Goal: Check status: Check status

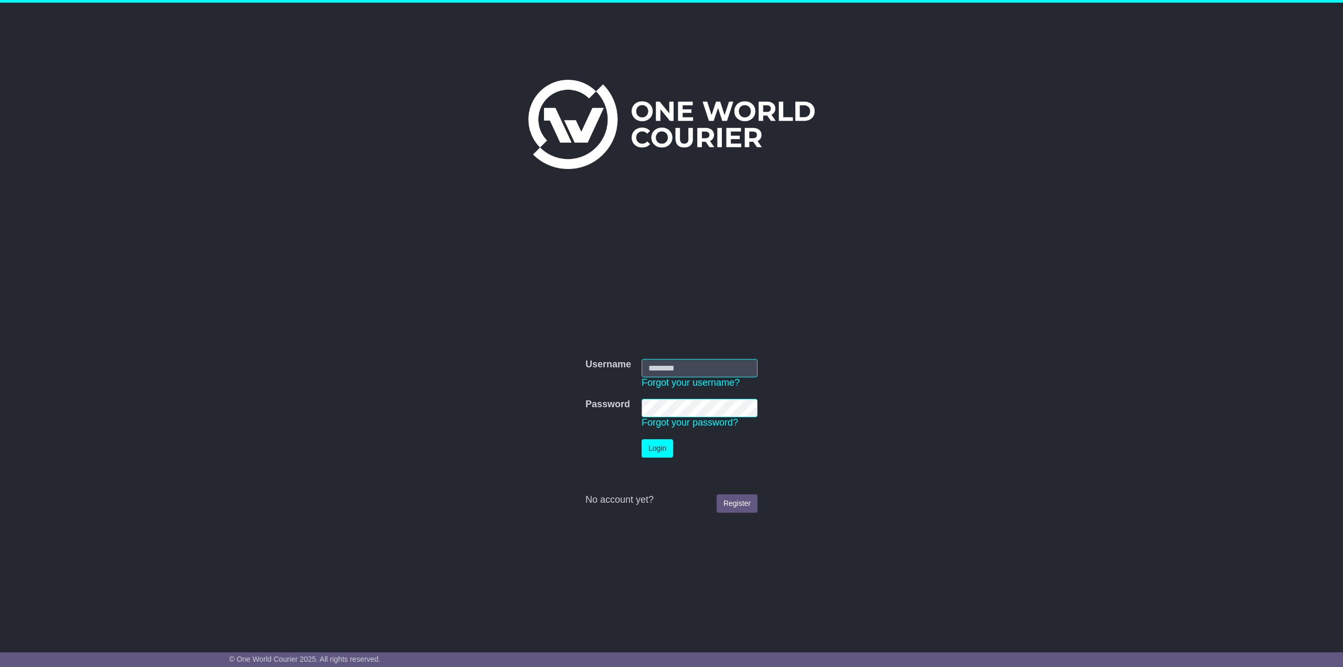
type input "**********"
click at [644, 459] on td "Login" at bounding box center [700, 448] width 126 height 29
click at [650, 448] on button "Login" at bounding box center [657, 448] width 31 height 18
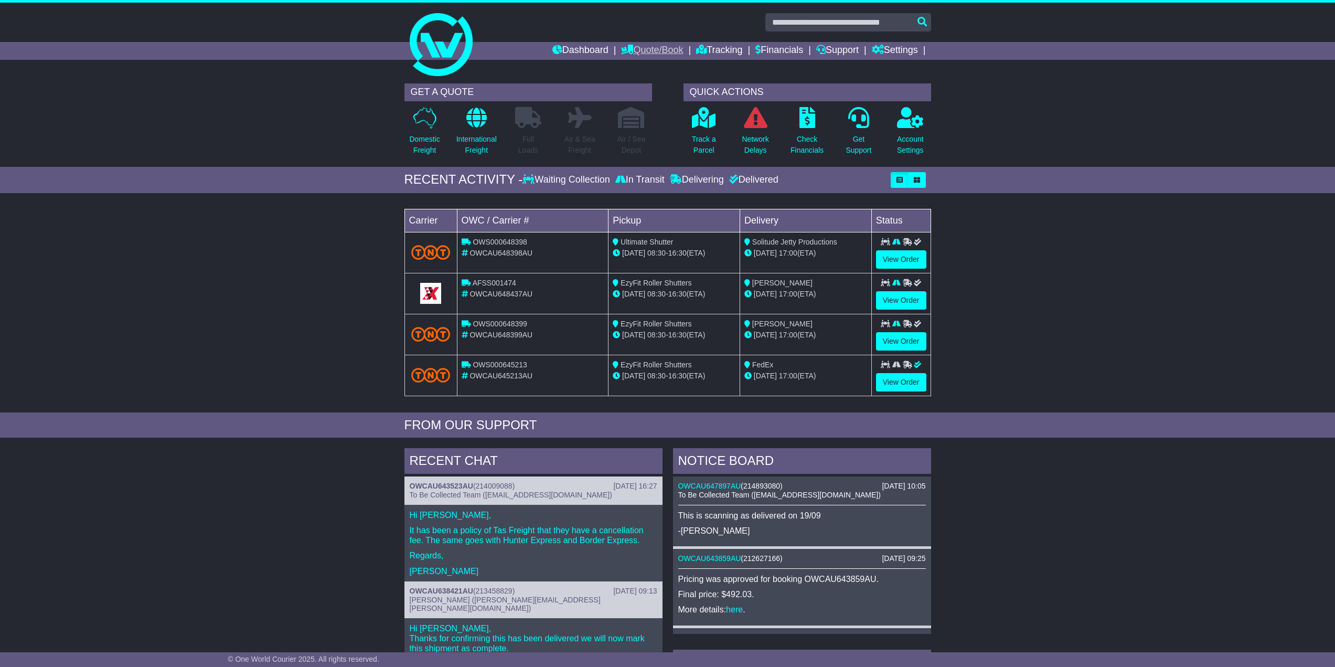
click at [658, 42] on link "Quote/Book" at bounding box center [652, 51] width 62 height 18
click at [643, 68] on link "Domestic" at bounding box center [663, 69] width 83 height 12
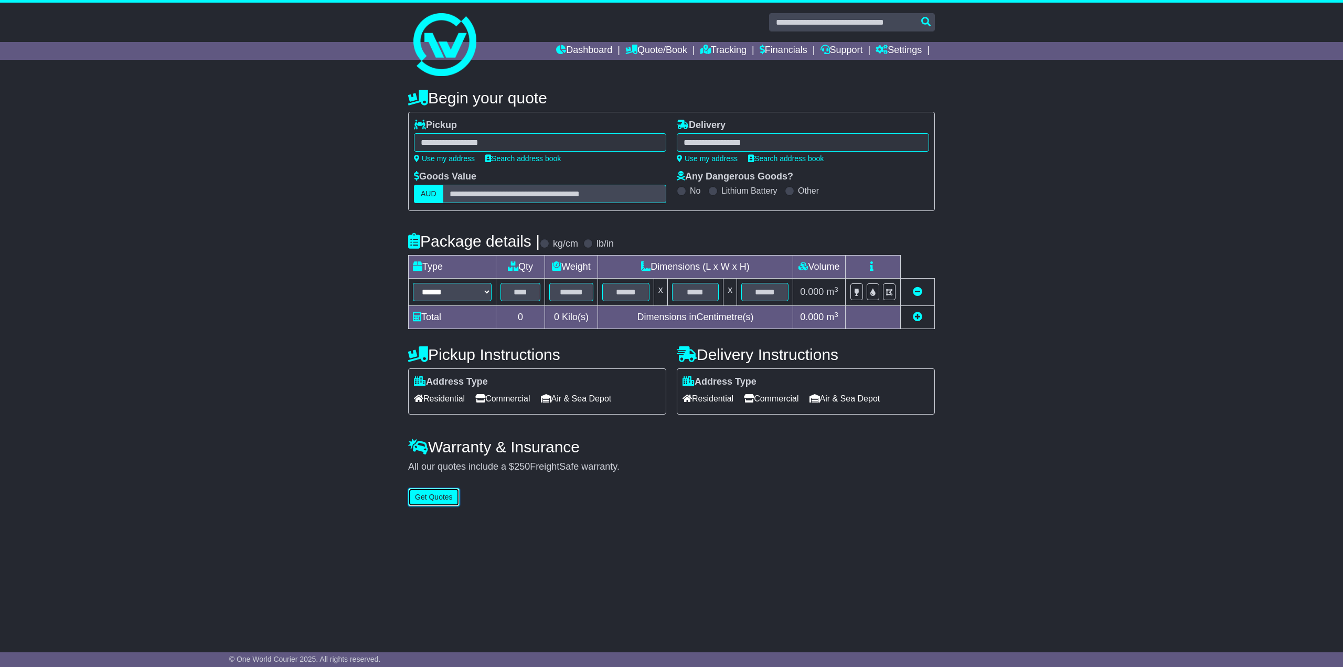
click at [447, 502] on button "Get Quotes" at bounding box center [433, 497] width 51 height 18
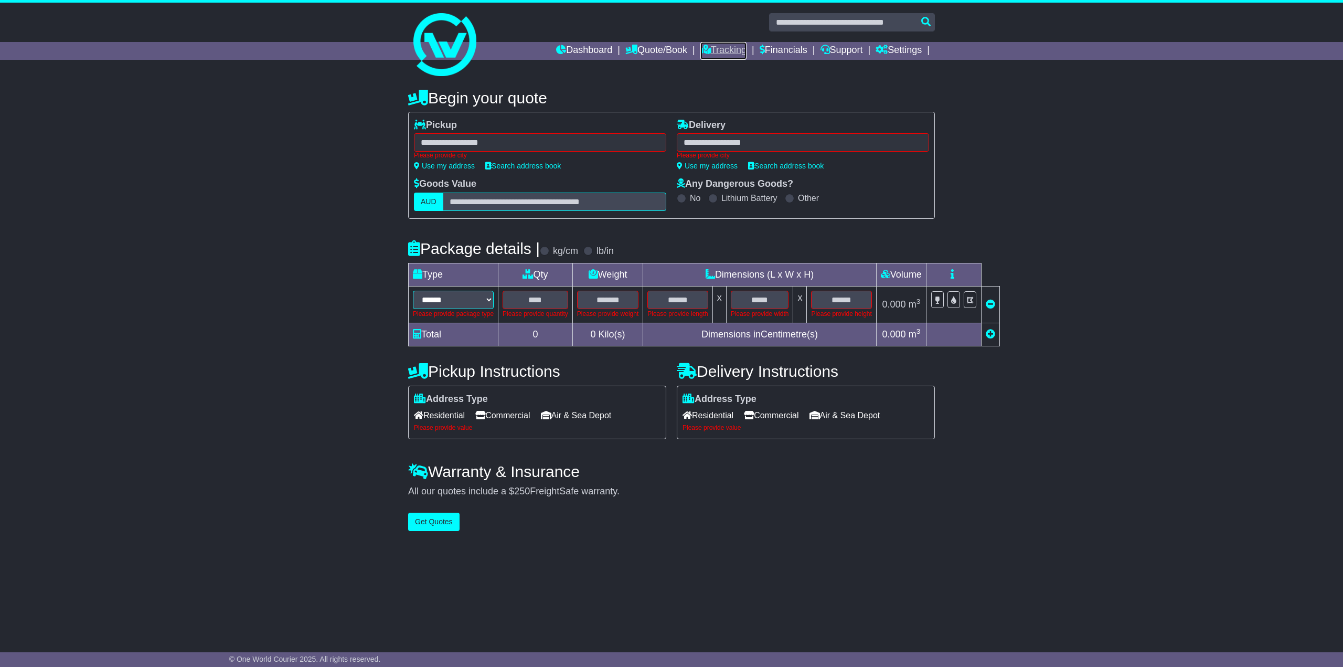
click at [727, 56] on link "Tracking" at bounding box center [724, 51] width 46 height 18
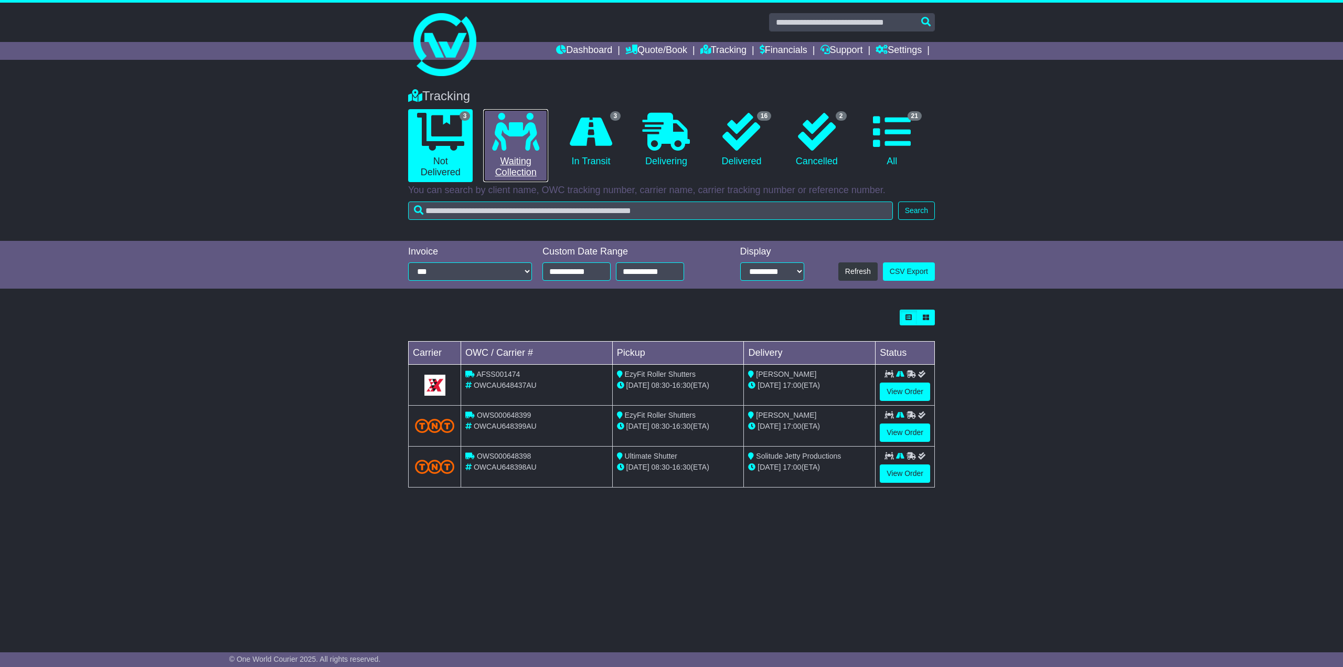
click at [512, 165] on link "0 Waiting Collection" at bounding box center [515, 145] width 65 height 73
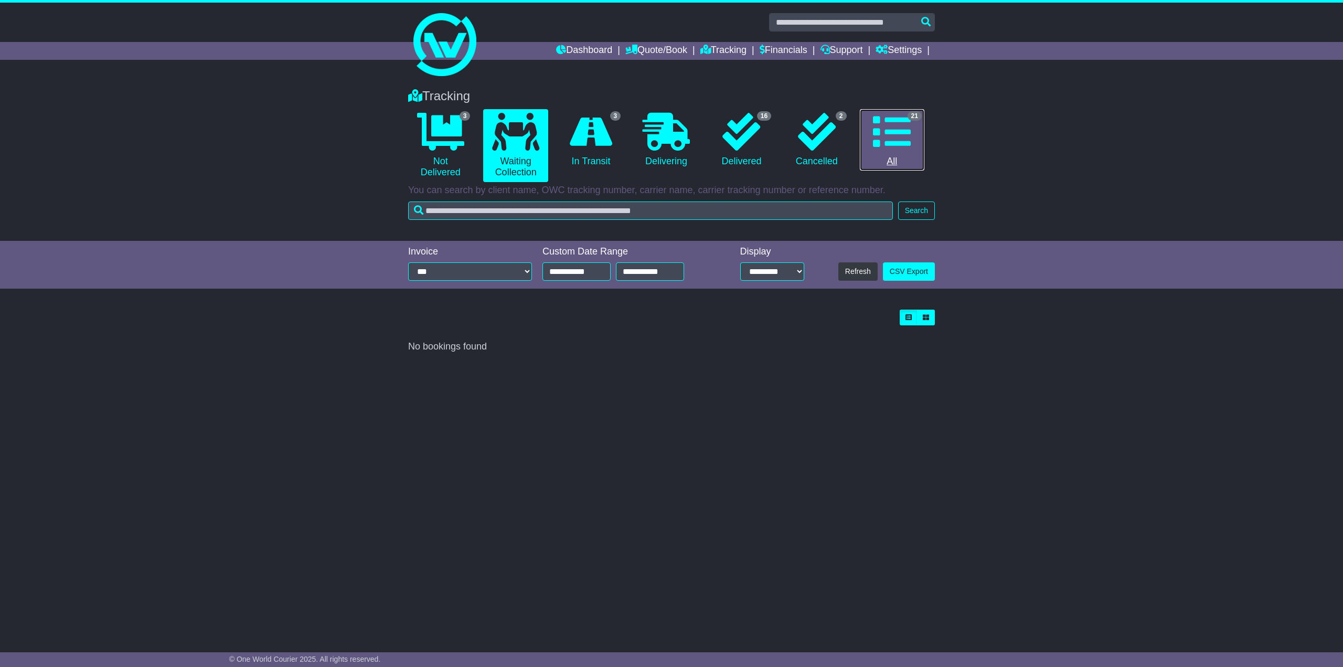
click at [879, 112] on link "21 All" at bounding box center [892, 140] width 65 height 62
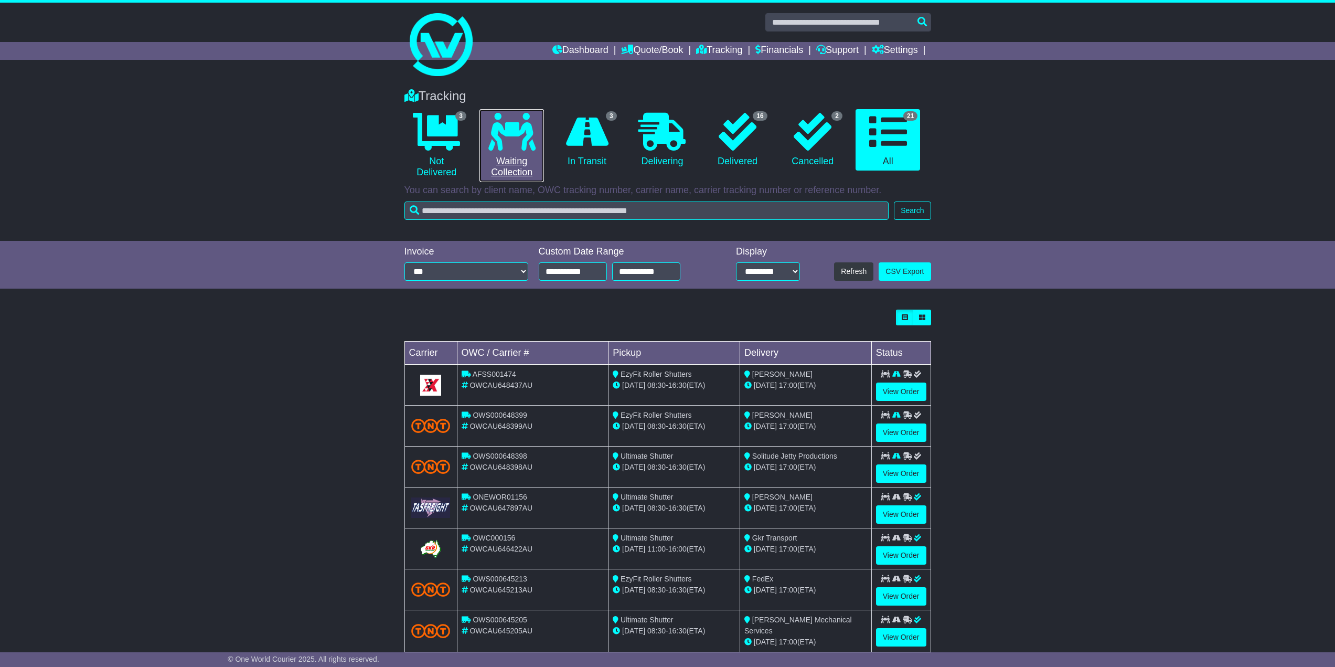
click at [499, 152] on link "0 Waiting Collection" at bounding box center [512, 145] width 65 height 73
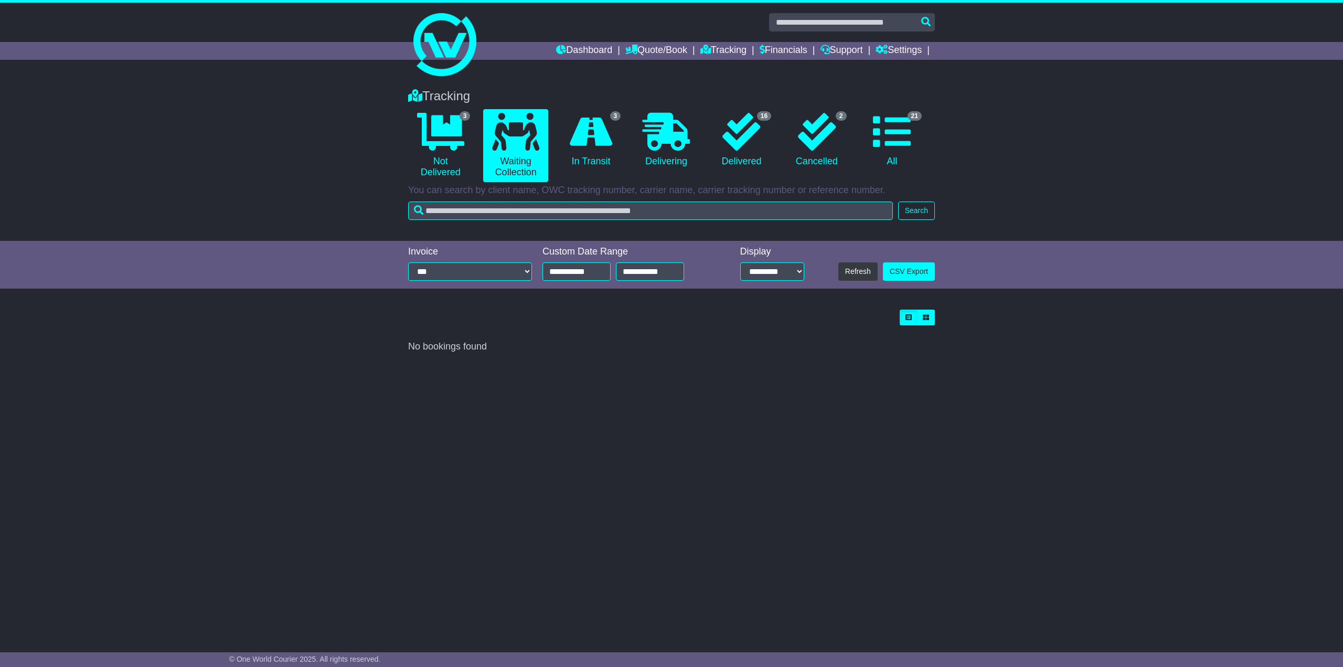
click at [550, 142] on li "0 Waiting Collection" at bounding box center [515, 145] width 75 height 73
click at [545, 141] on link "0 Waiting Collection" at bounding box center [515, 145] width 65 height 73
click at [455, 120] on icon at bounding box center [440, 132] width 47 height 38
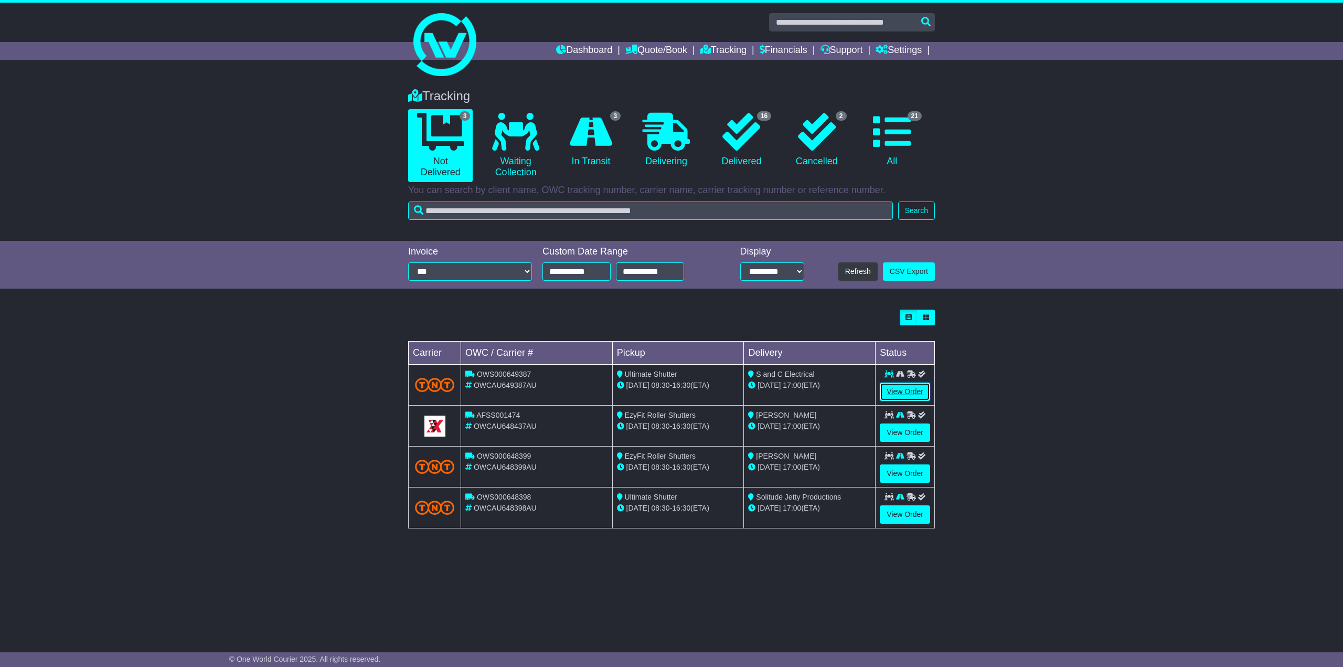
click at [904, 397] on link "View Order" at bounding box center [905, 392] width 50 height 18
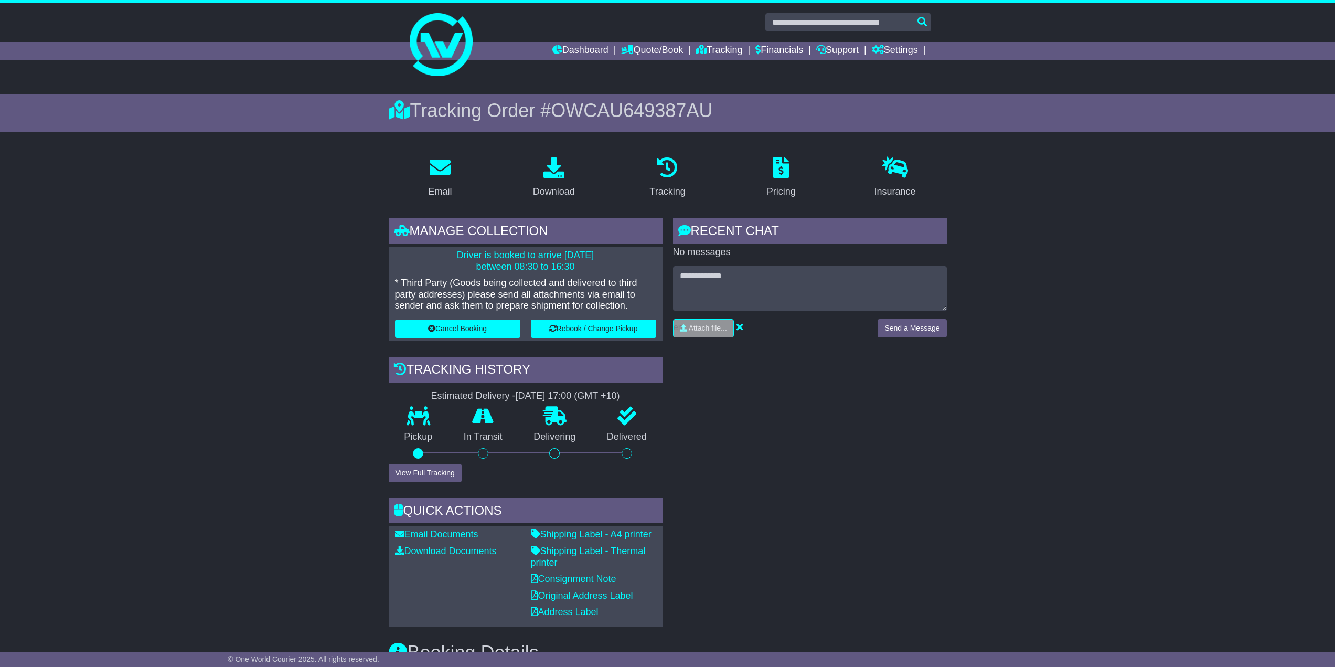
click at [602, 113] on span "OWCAU649387AU" at bounding box center [632, 111] width 162 height 22
copy span "OWCAU649387AU"
click at [555, 193] on div "Download" at bounding box center [554, 192] width 42 height 14
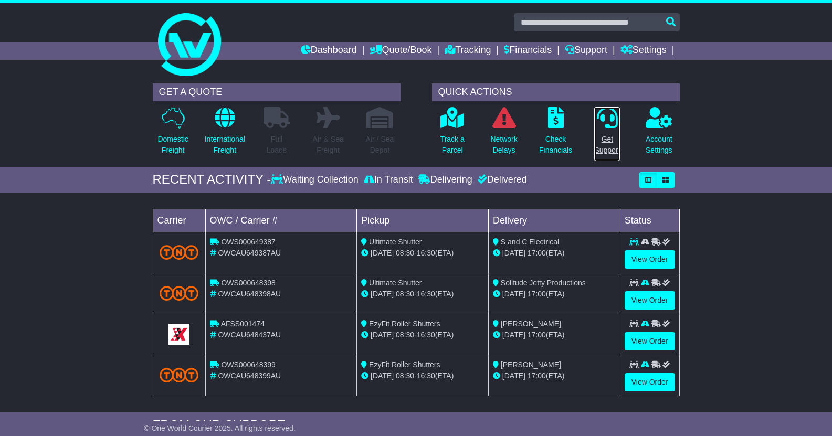
click at [605, 134] on p "Get Support" at bounding box center [607, 145] width 26 height 22
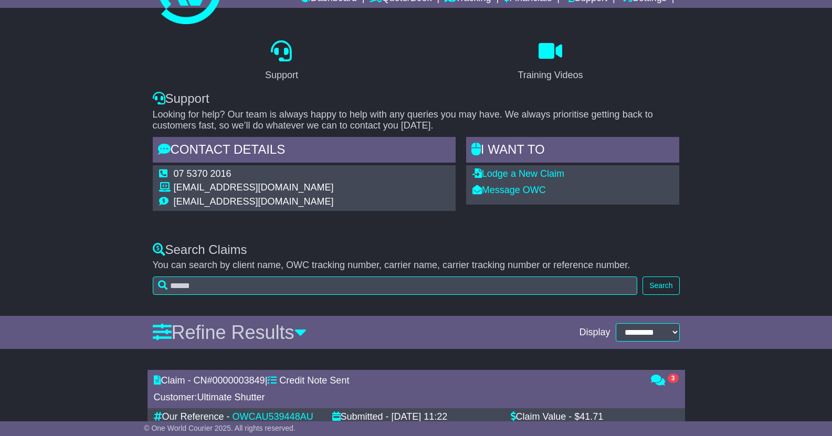
scroll to position [12, 0]
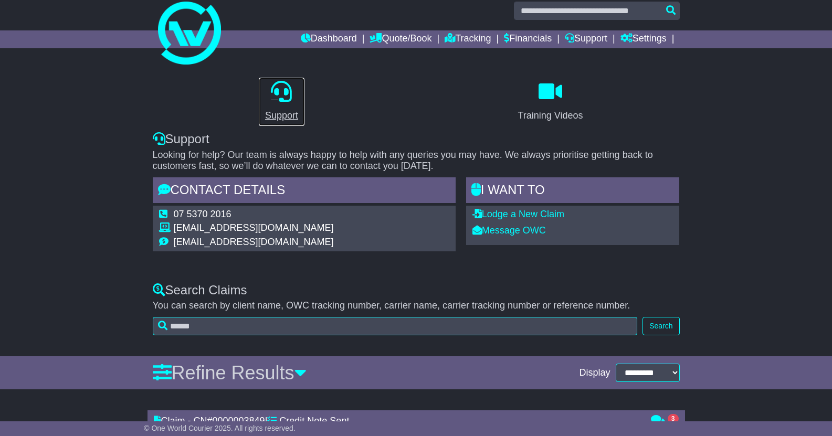
click at [291, 104] on link "Support" at bounding box center [281, 101] width 47 height 49
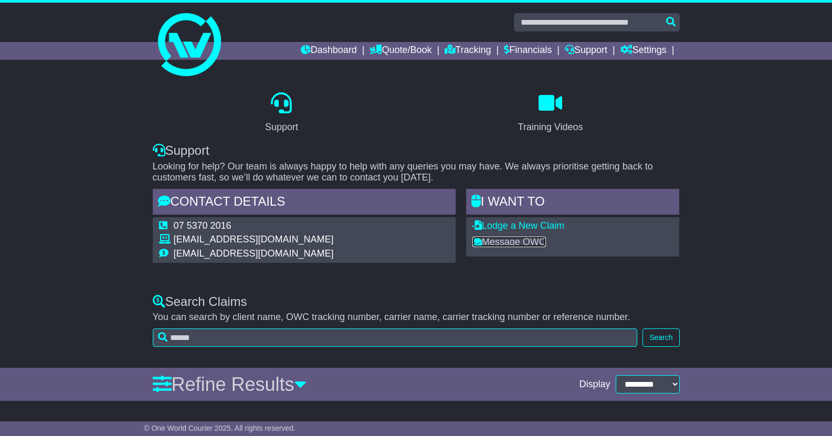
click at [520, 243] on link "Message OWC" at bounding box center [508, 242] width 73 height 10
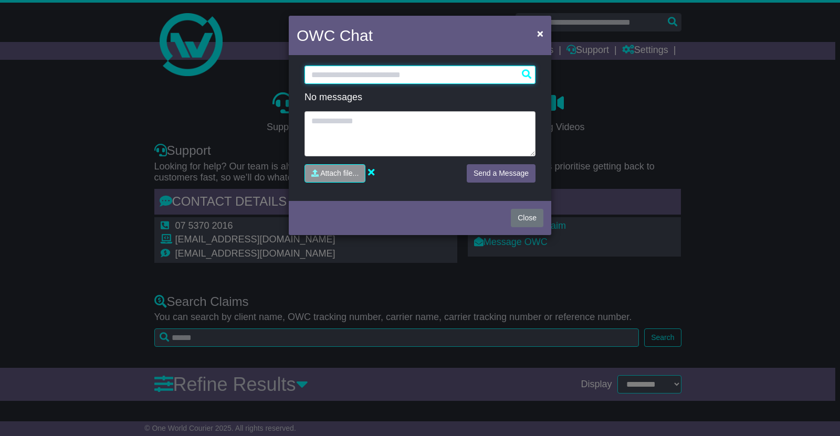
click at [398, 72] on input "text" at bounding box center [419, 75] width 231 height 18
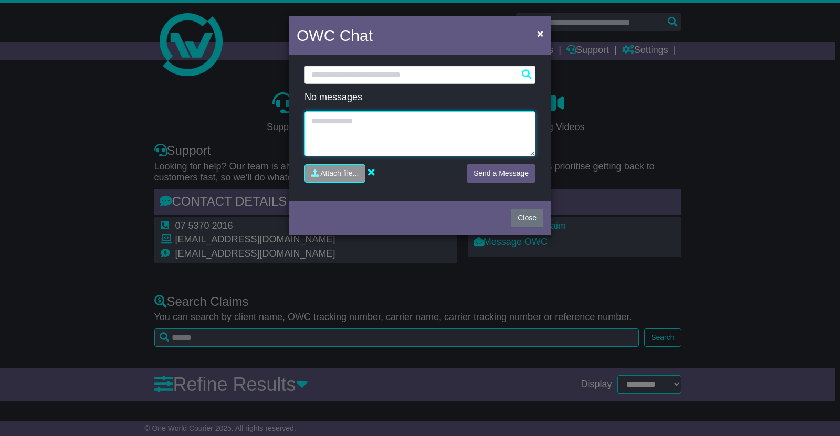
click at [423, 128] on textarea at bounding box center [419, 133] width 231 height 45
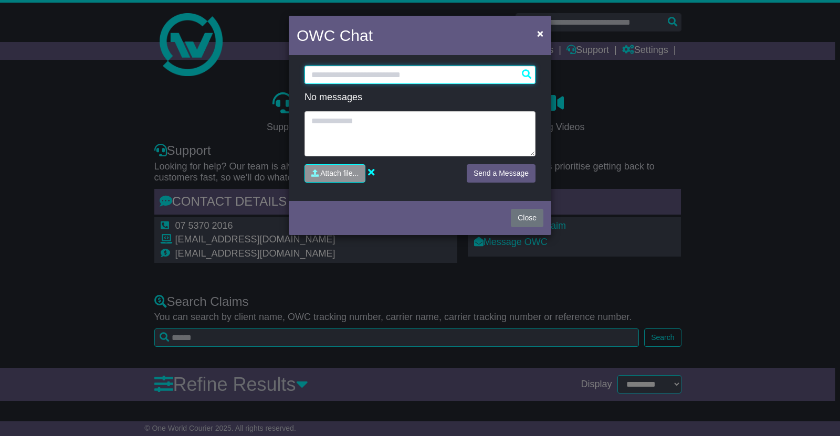
click at [358, 77] on input "text" at bounding box center [419, 75] width 231 height 18
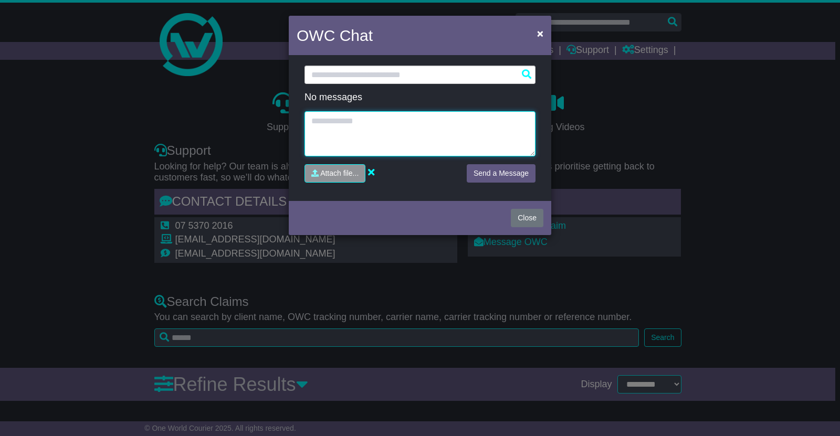
click at [389, 139] on textarea at bounding box center [419, 133] width 231 height 45
drag, startPoint x: 437, startPoint y: 232, endPoint x: 480, endPoint y: 226, distance: 43.0
click at [443, 230] on div "Close" at bounding box center [420, 216] width 262 height 37
click at [534, 217] on button "Close" at bounding box center [527, 218] width 33 height 18
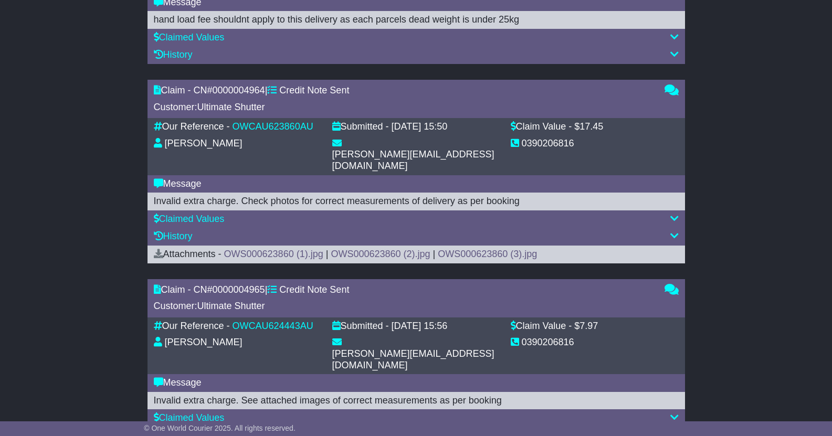
drag, startPoint x: 813, startPoint y: 230, endPoint x: 776, endPoint y: 345, distance: 120.5
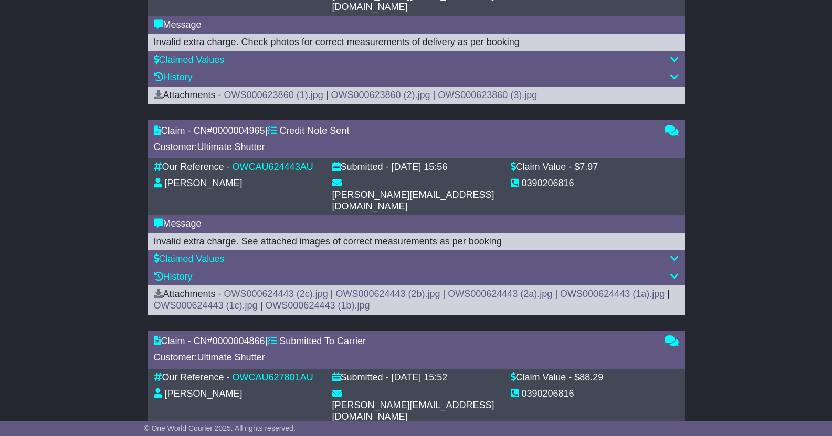
drag, startPoint x: 772, startPoint y: 345, endPoint x: 772, endPoint y: 372, distance: 26.8
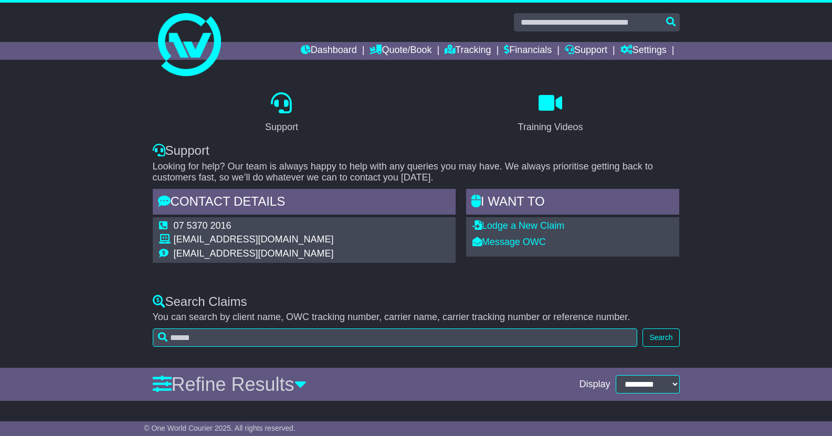
drag, startPoint x: 754, startPoint y: 1, endPoint x: 711, endPoint y: 1, distance: 43.0
click at [536, 241] on link "Message OWC" at bounding box center [508, 242] width 73 height 10
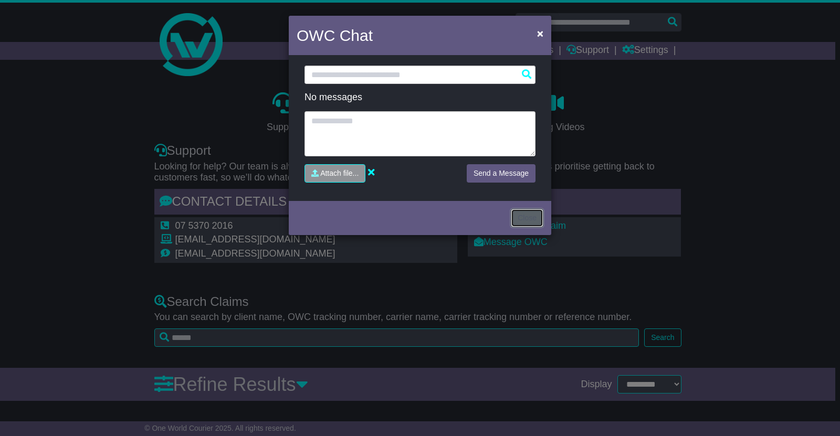
click at [537, 218] on button "Close" at bounding box center [527, 218] width 33 height 18
